Goal: Transaction & Acquisition: Book appointment/travel/reservation

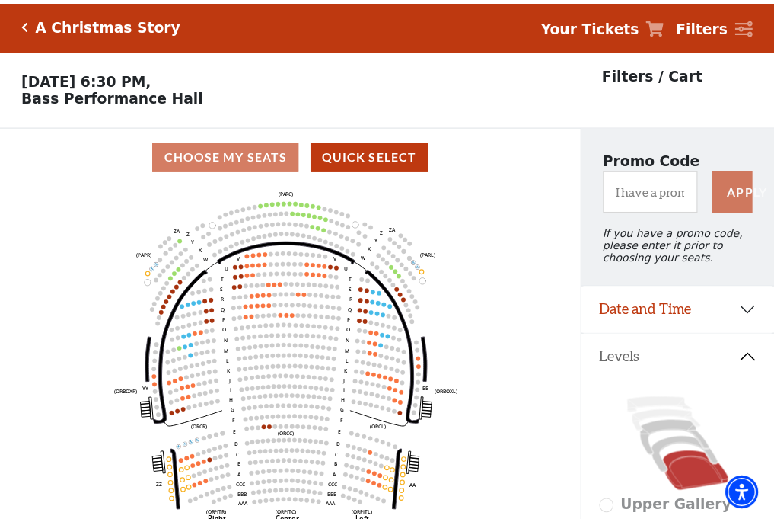
scroll to position [71, 0]
